Goal: Book appointment/travel/reservation

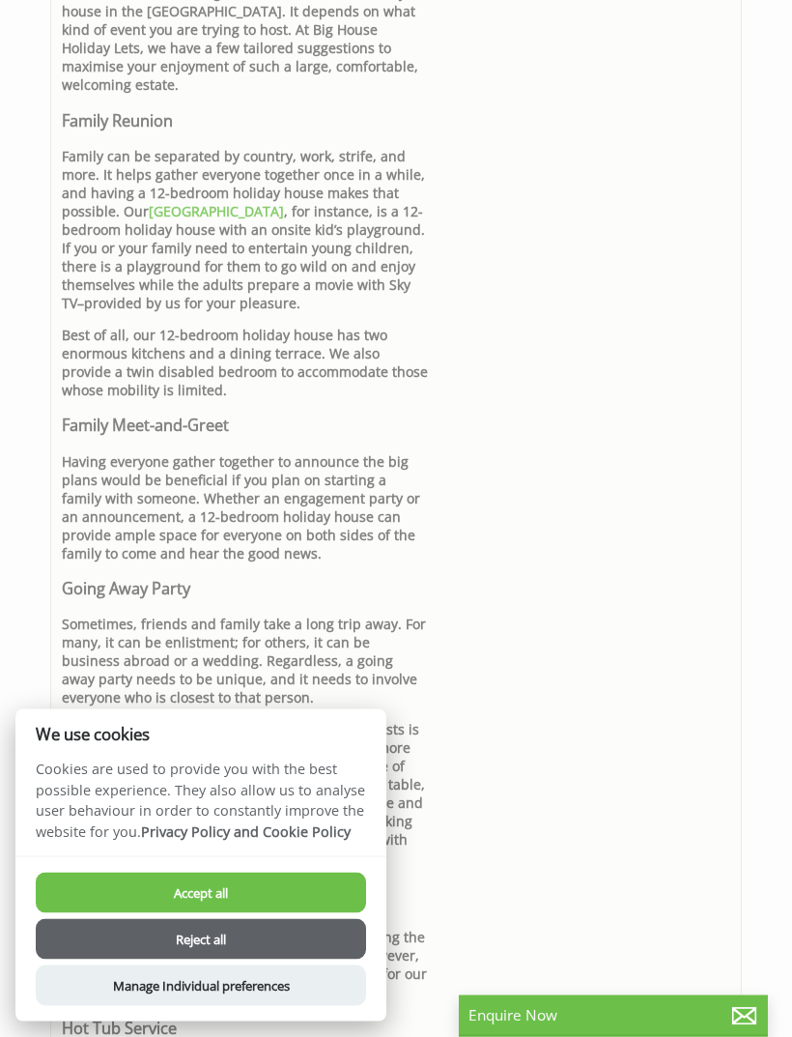
scroll to position [1262, 0]
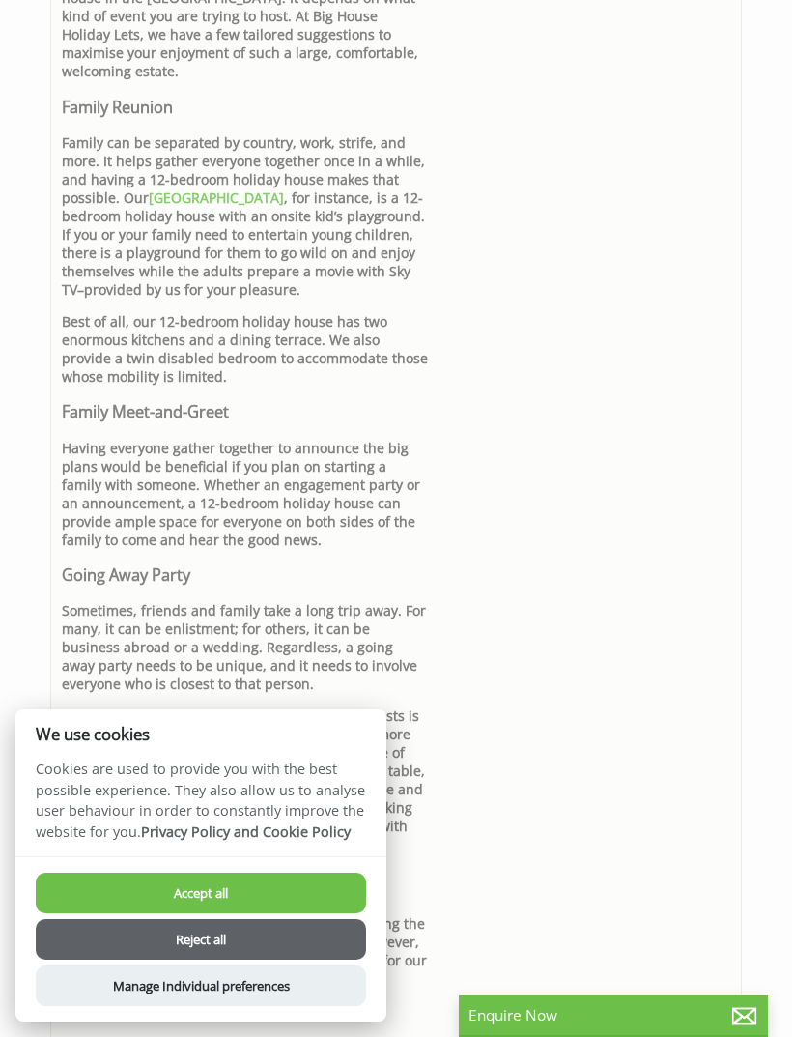
click at [245, 913] on button "Accept all" at bounding box center [201, 893] width 331 height 41
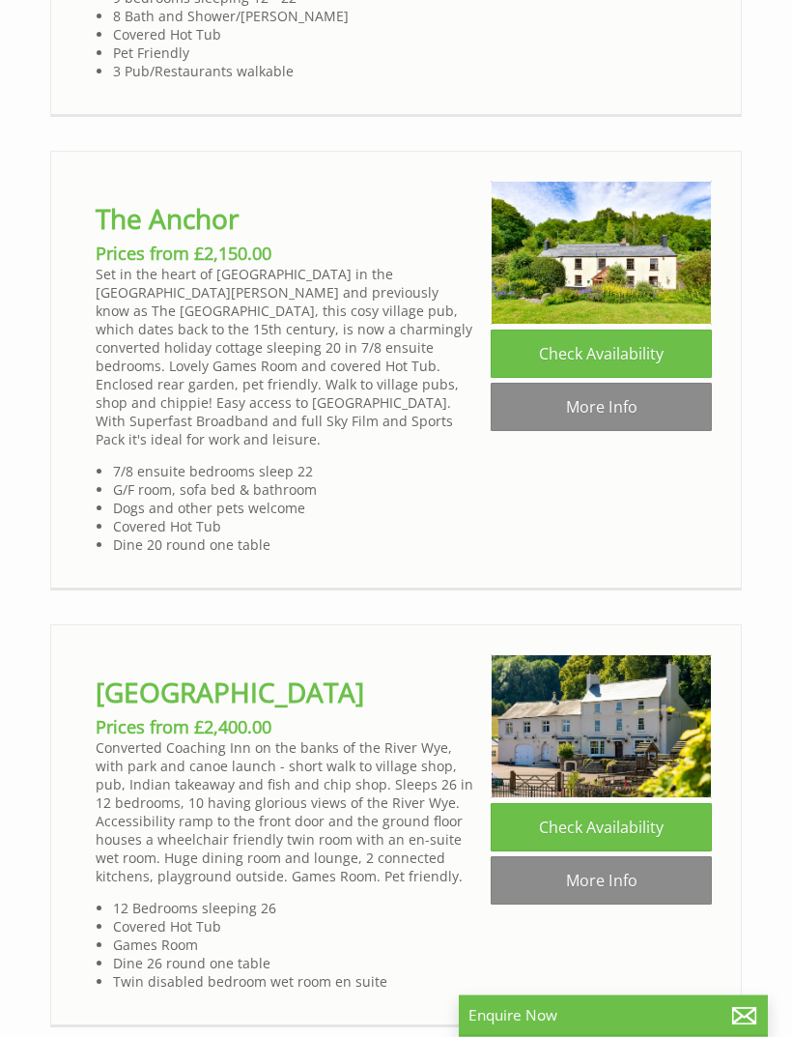
scroll to position [3653, 0]
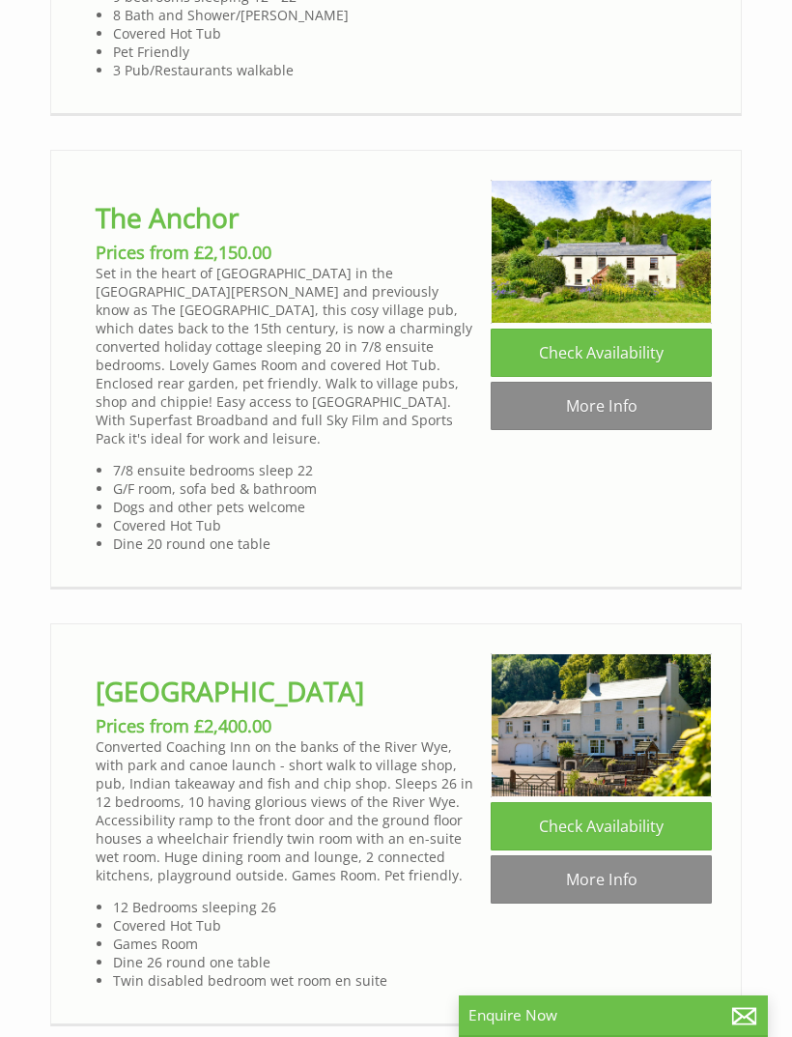
click at [616, 802] on link "Check Availability" at bounding box center [601, 826] width 221 height 48
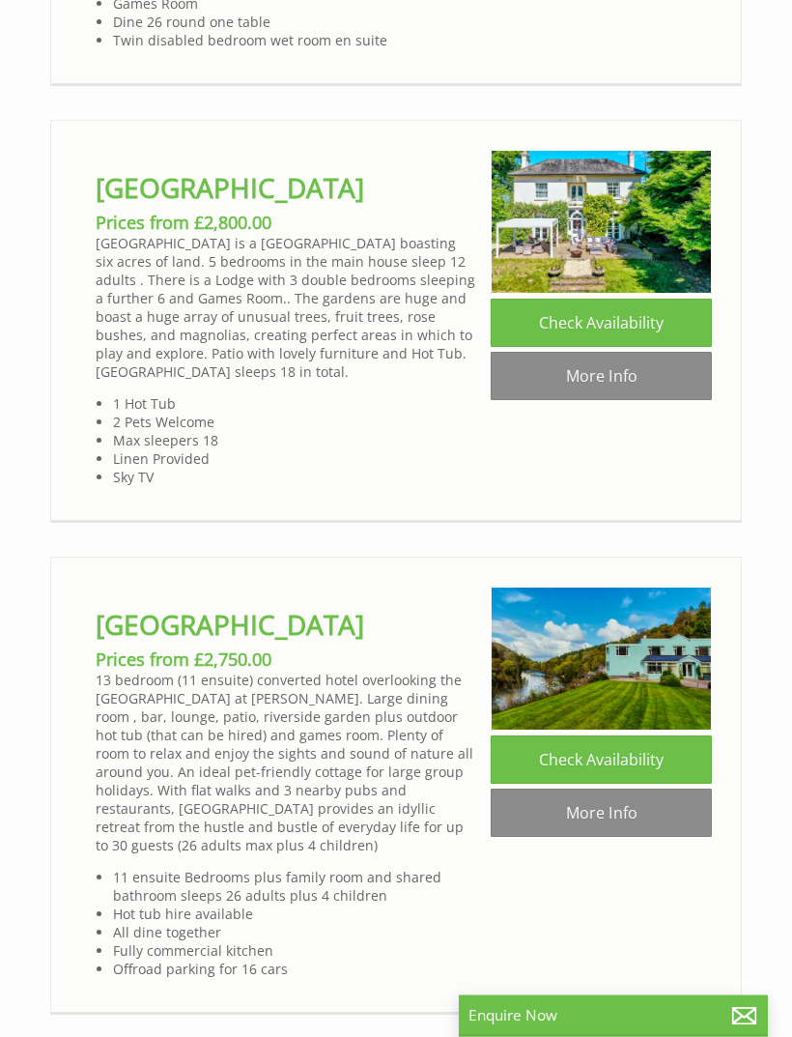
scroll to position [4593, 0]
click at [630, 352] on link "More Info" at bounding box center [601, 376] width 221 height 48
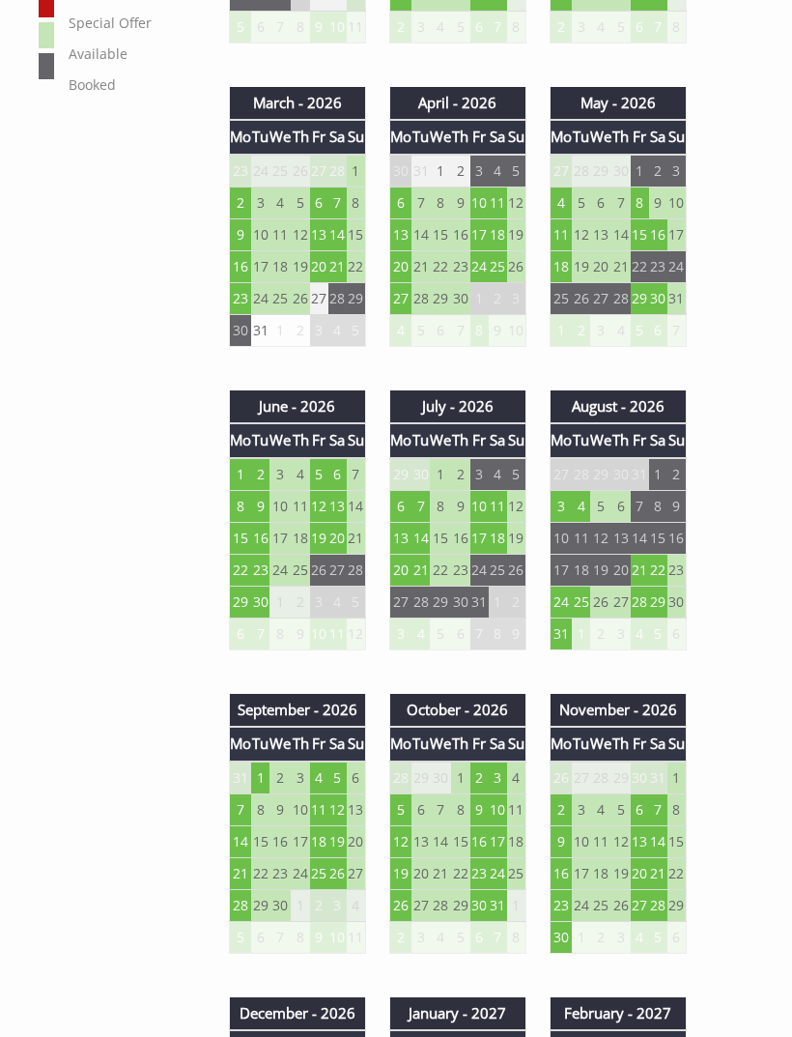
scroll to position [1349, 0]
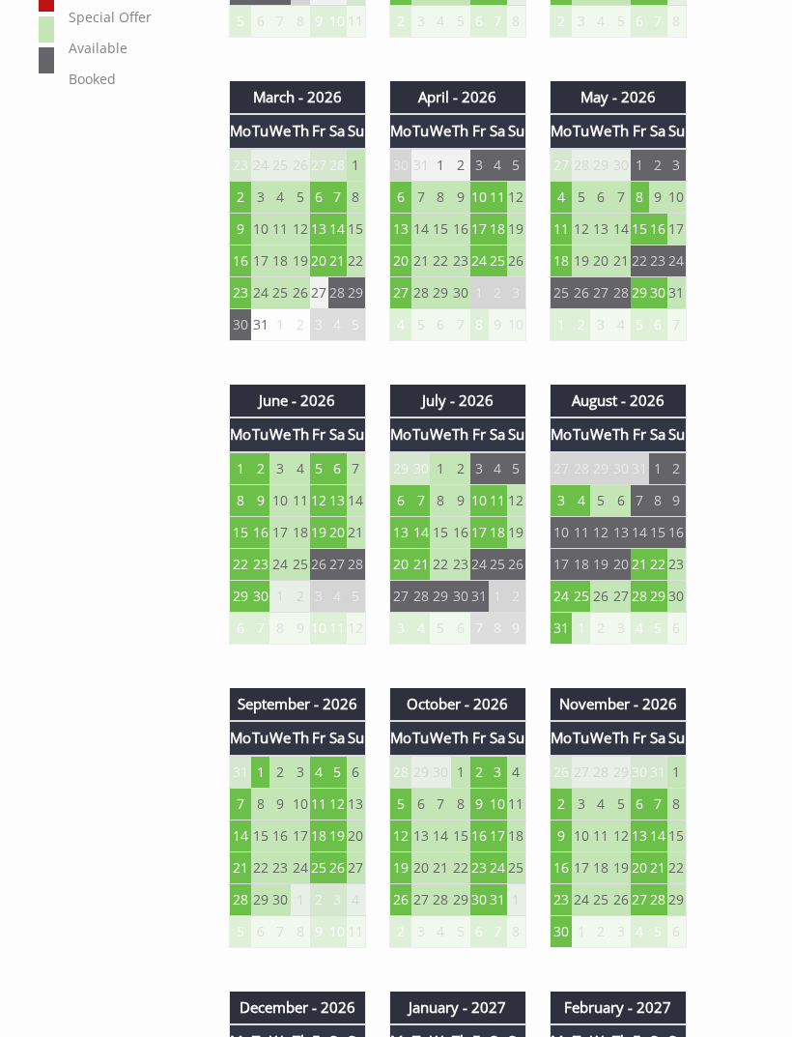
click at [350, 571] on td "28" at bounding box center [356, 564] width 19 height 32
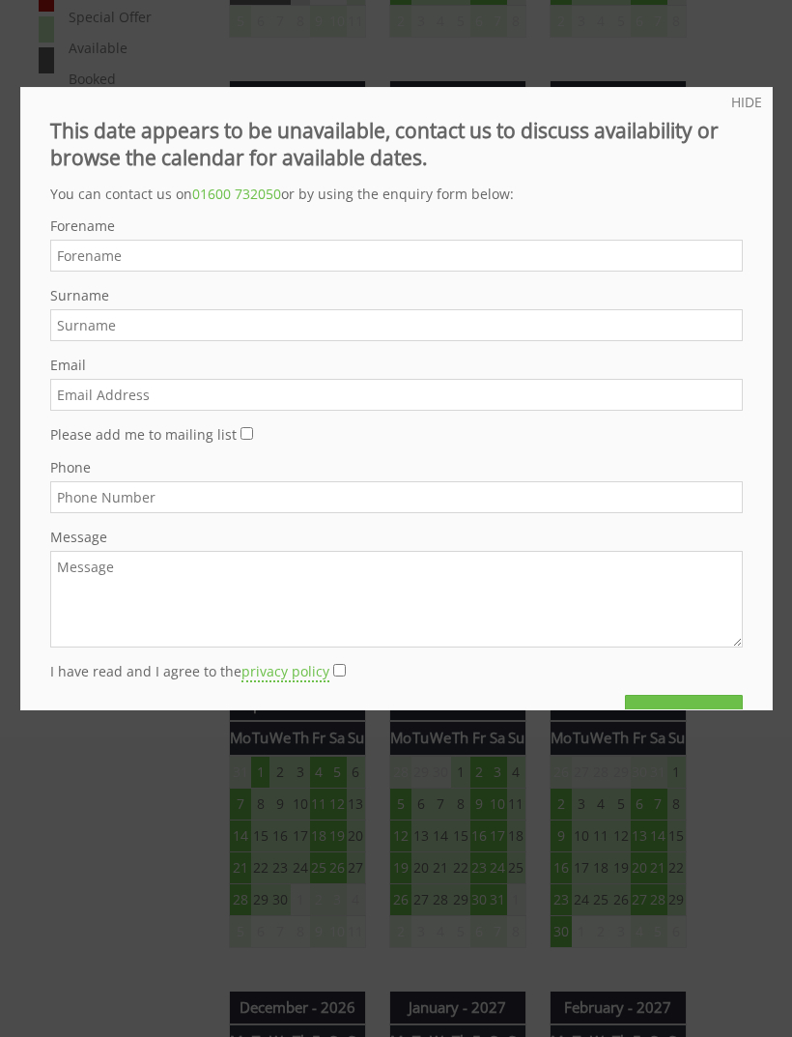
click at [784, 27] on div at bounding box center [396, 518] width 792 height 1037
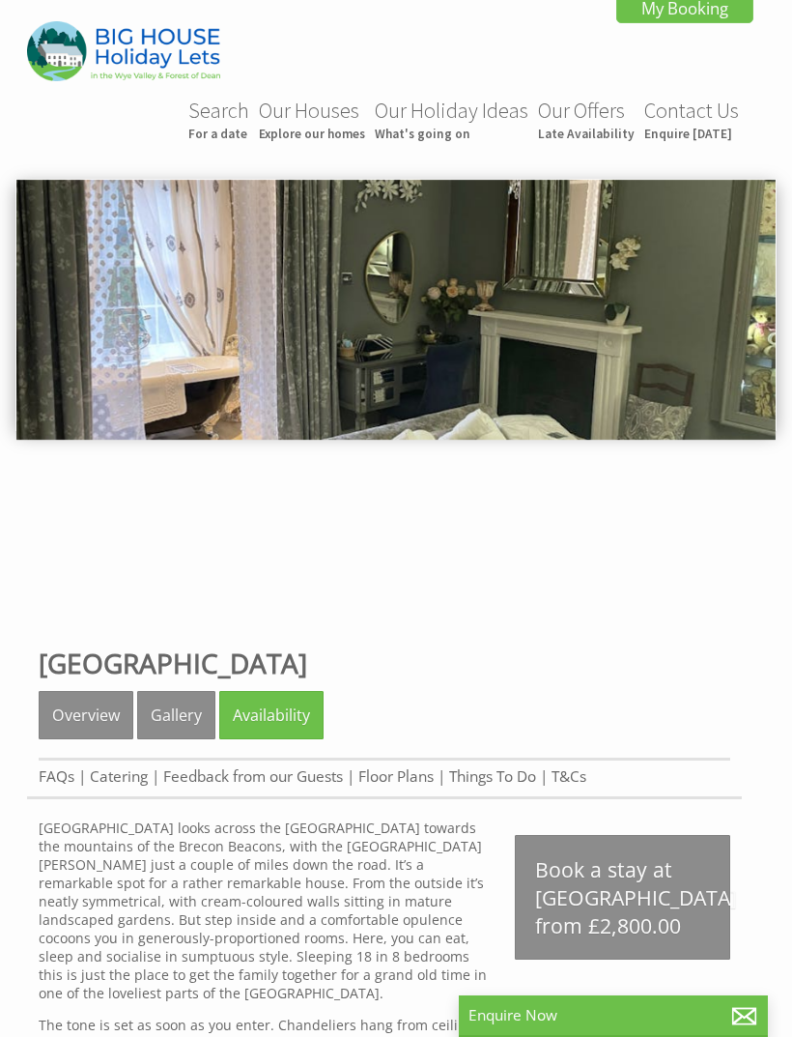
click at [172, 728] on link "Gallery" at bounding box center [176, 715] width 78 height 48
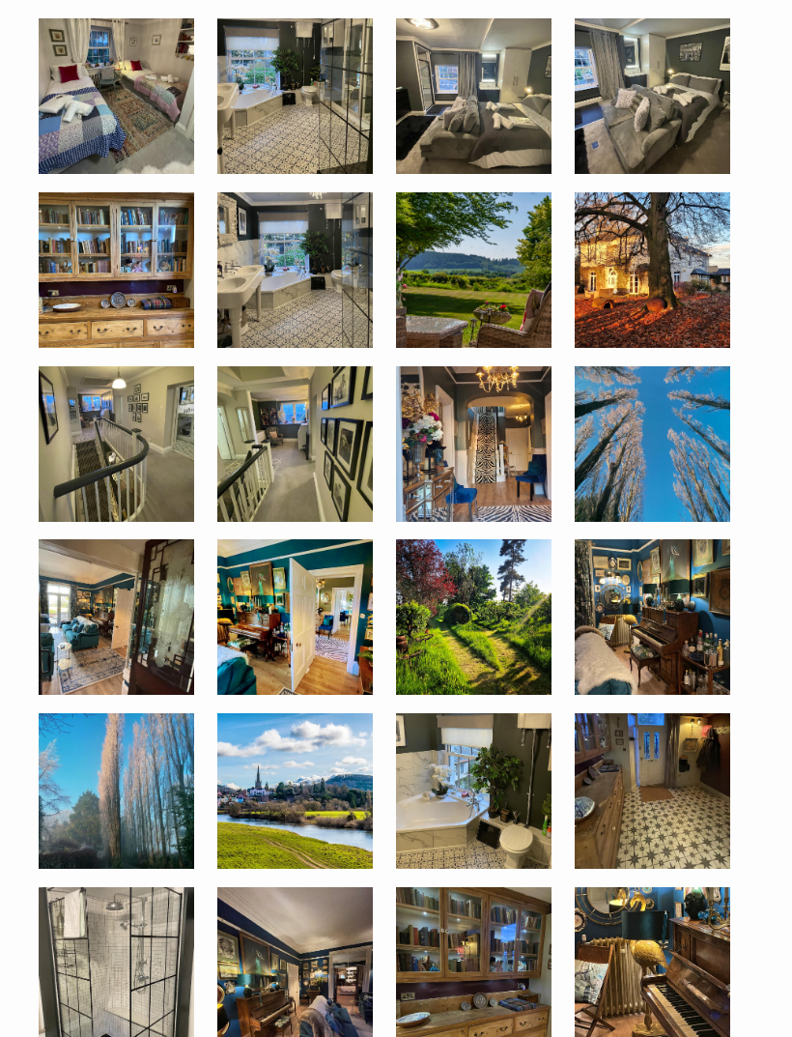
scroll to position [1843, 0]
click at [306, 638] on img at bounding box center [295, 617] width 156 height 156
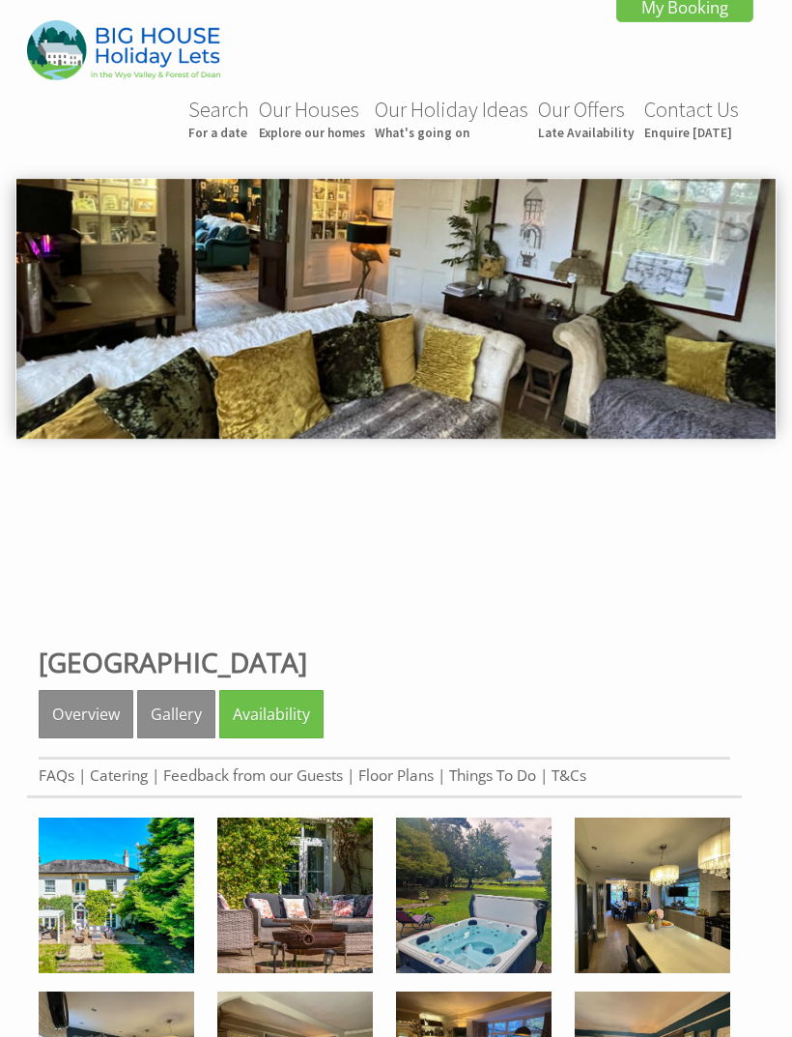
scroll to position [0, 0]
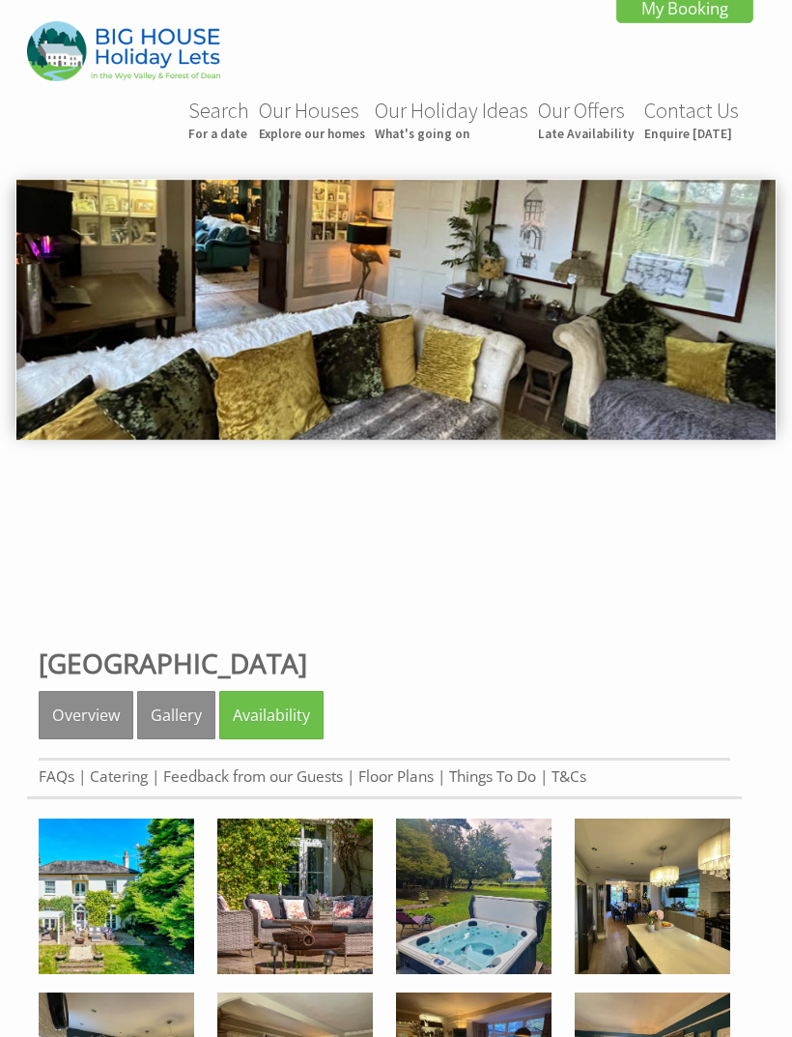
click at [278, 718] on link "Availability" at bounding box center [271, 715] width 104 height 48
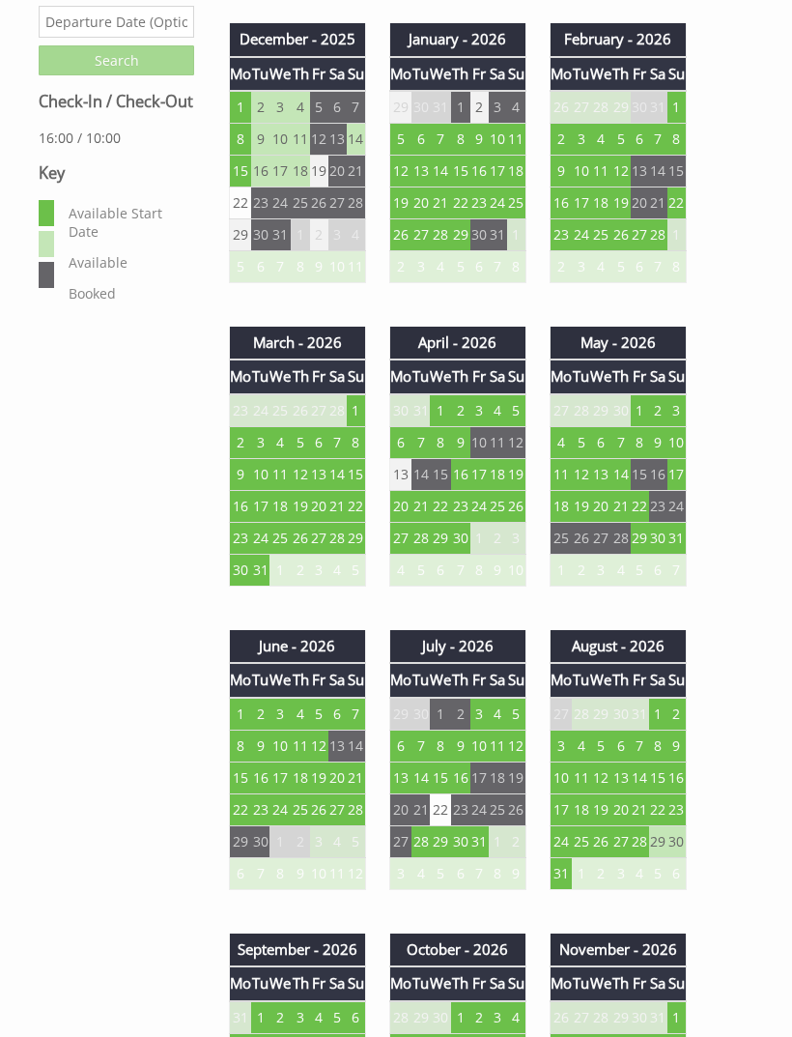
scroll to position [1105, 0]
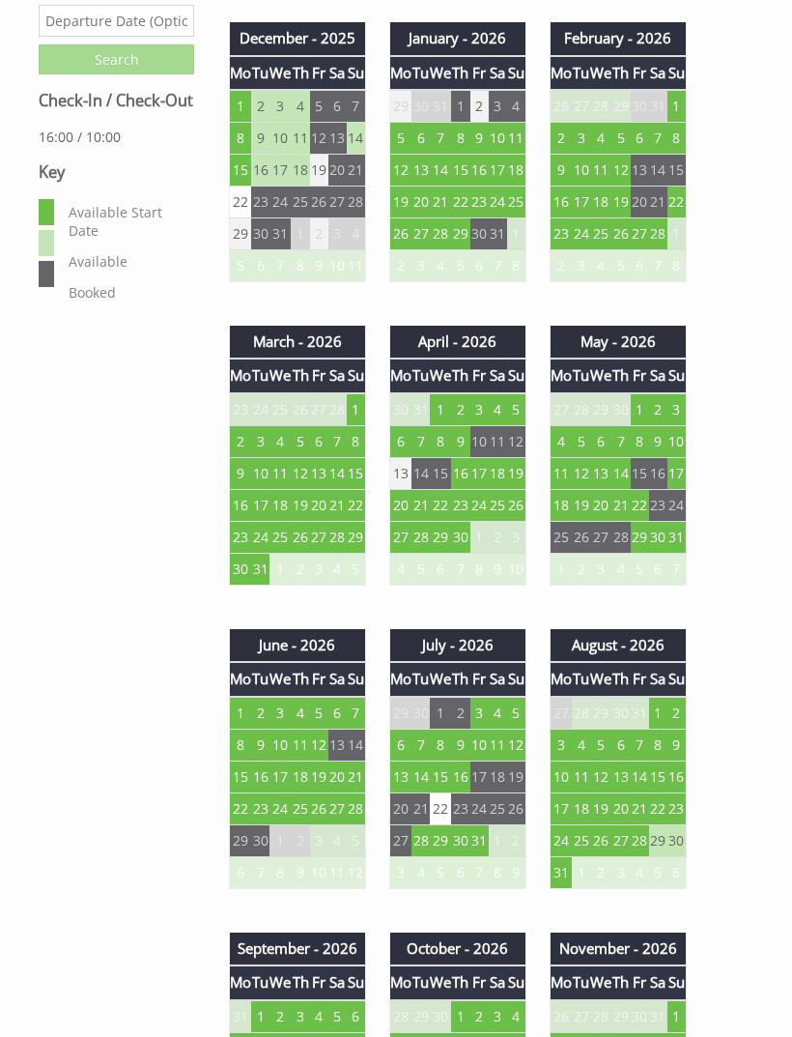
click at [334, 814] on td "27" at bounding box center [338, 808] width 18 height 32
